Goal: Browse casually

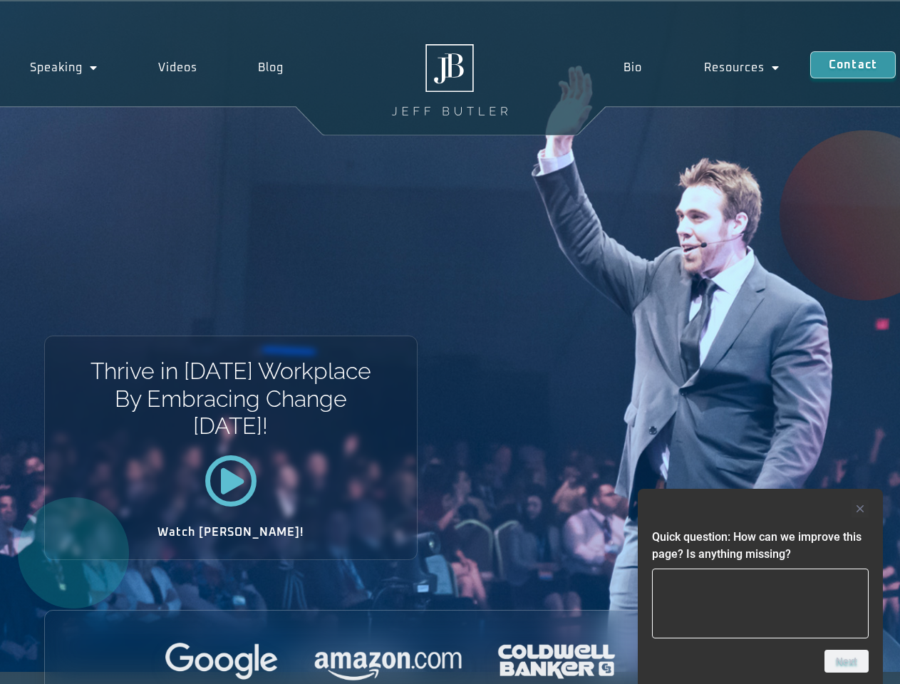
click at [449, 342] on div "Thrive in [DATE] Workplace By Embracing Change [DATE]! Watch [PERSON_NAME]!" at bounding box center [450, 336] width 900 height 670
click at [760, 509] on div at bounding box center [760, 508] width 217 height 17
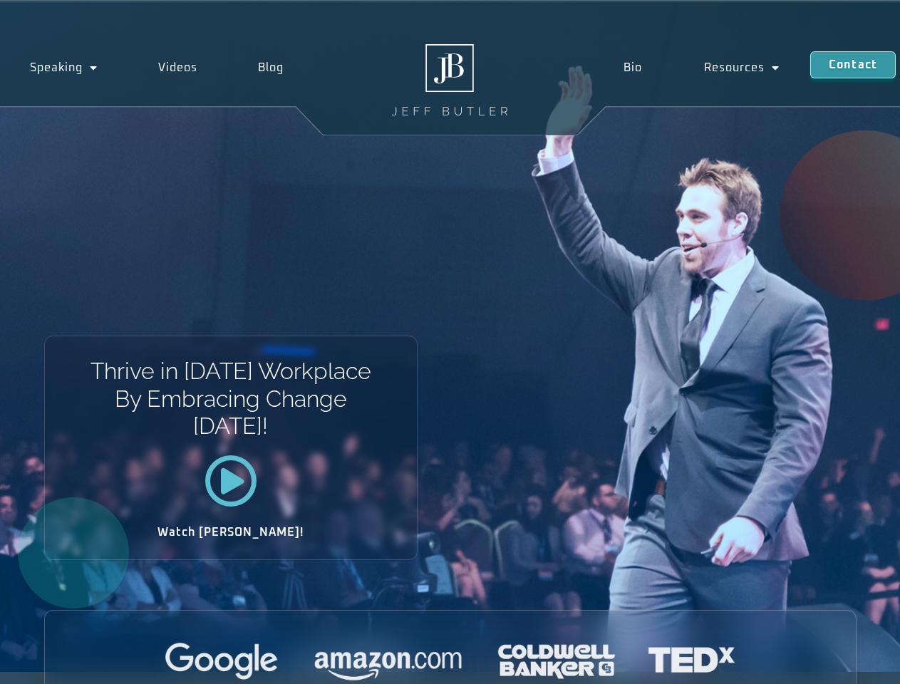
click at [846, 661] on div at bounding box center [450, 662] width 811 height 39
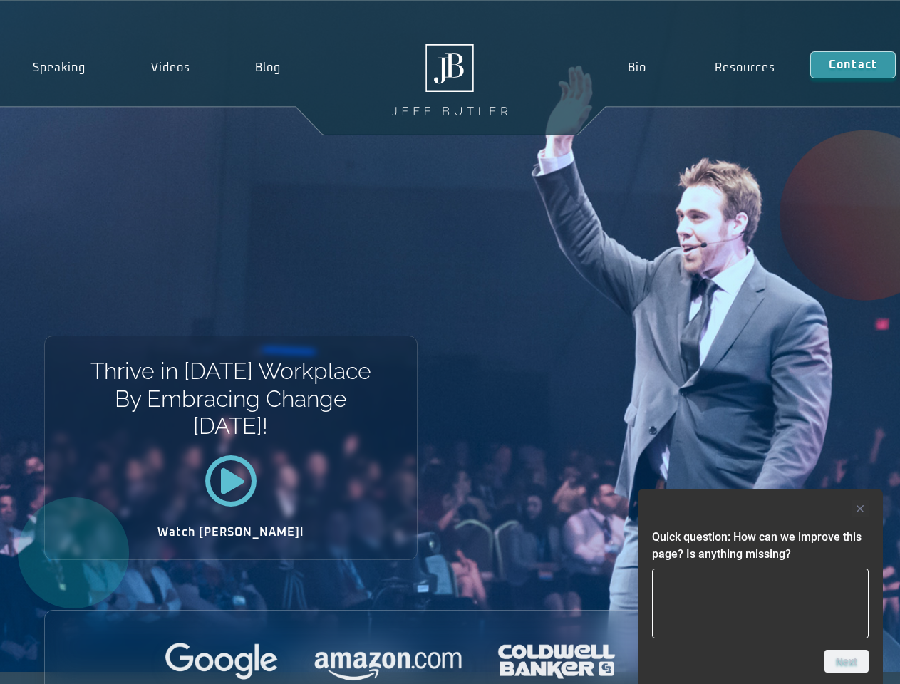
click at [449, 342] on div "Thrive in [DATE] Workplace By Embracing Change [DATE]! Watch [PERSON_NAME]!" at bounding box center [450, 336] width 900 height 670
click at [760, 509] on div at bounding box center [760, 508] width 217 height 17
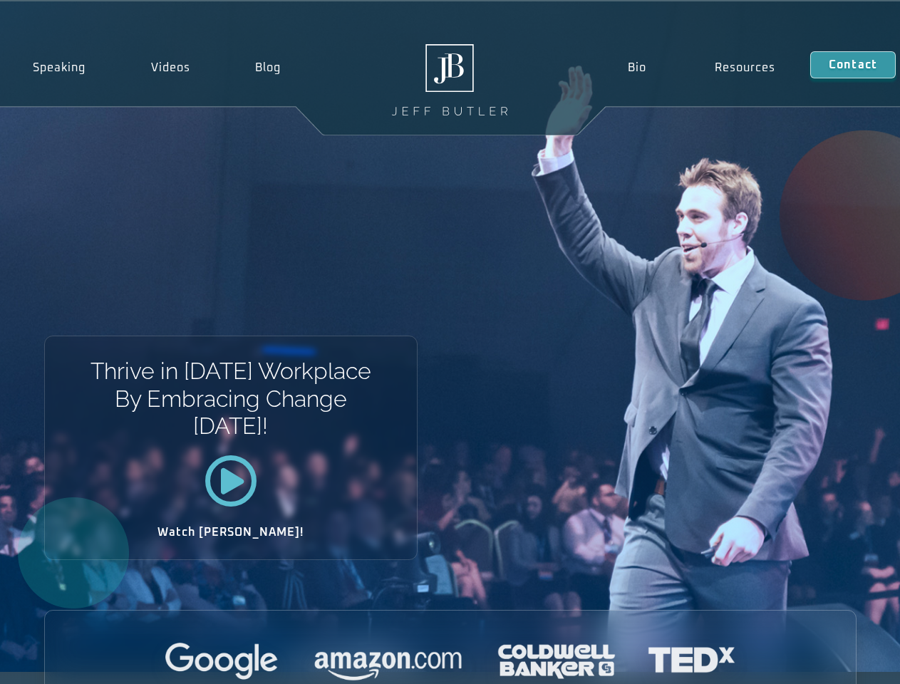
click at [846, 661] on div at bounding box center [450, 662] width 811 height 39
